Goal: Task Accomplishment & Management: Use online tool/utility

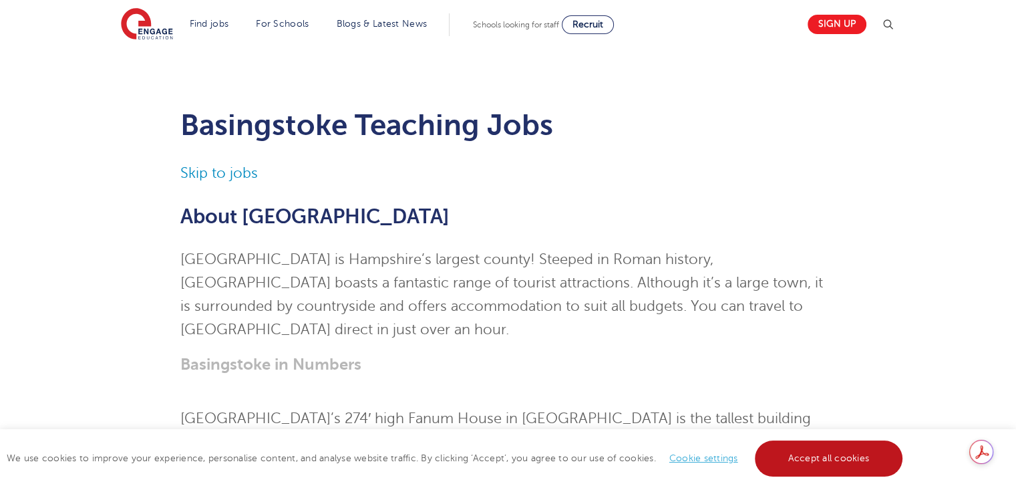
click at [796, 462] on link "Accept all cookies" at bounding box center [829, 458] width 148 height 36
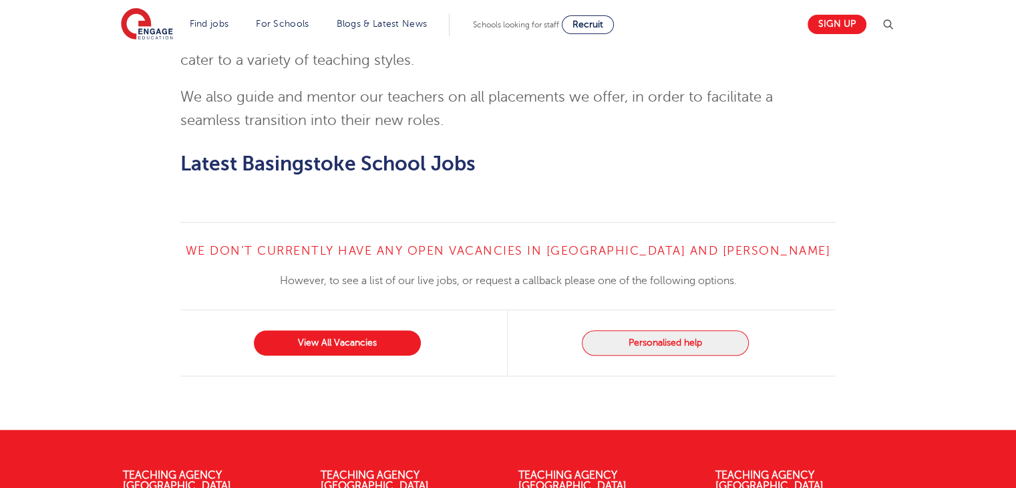
scroll to position [867, 0]
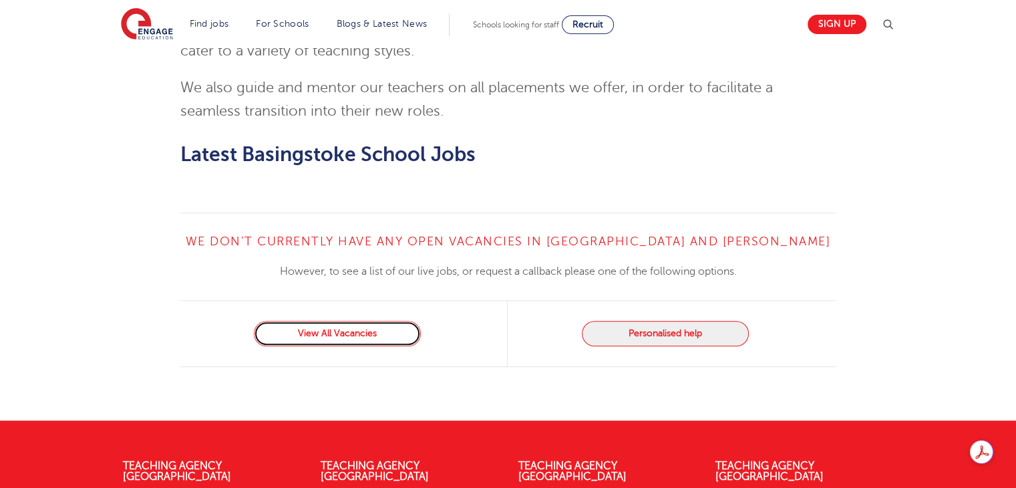
click at [381, 334] on link "View All Vacancies" at bounding box center [337, 333] width 167 height 25
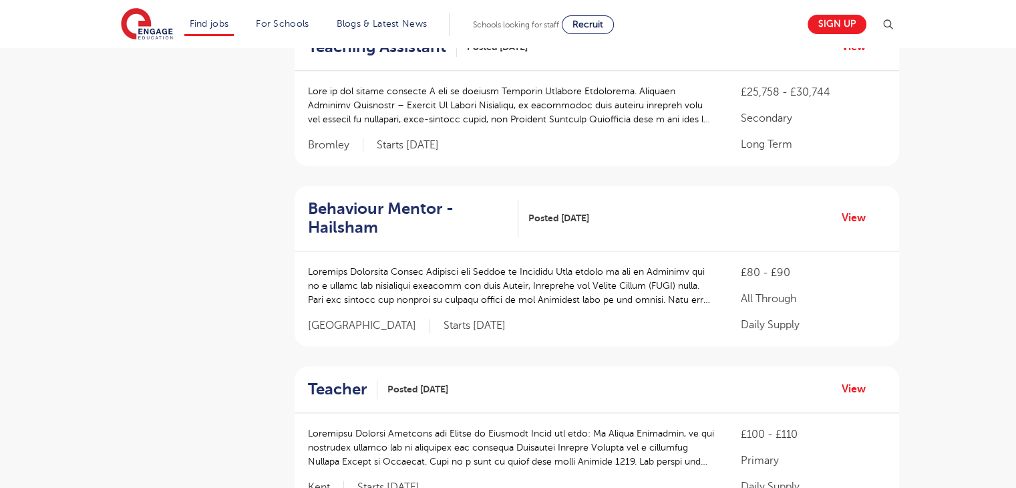
scroll to position [1375, 0]
